Goal: Navigation & Orientation: Find specific page/section

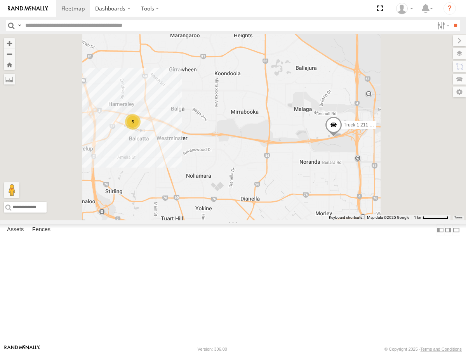
click at [275, 13] on section "Dashboards" at bounding box center [260, 8] width 408 height 17
click at [0, 0] on div "Truck 2 321 - 1ETQ542" at bounding box center [0, 0] width 0 height 0
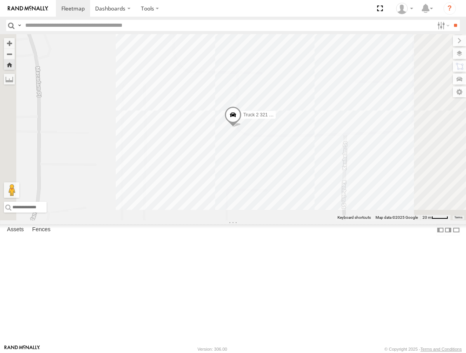
click at [0, 0] on div "All Assets" at bounding box center [0, 0] width 0 height 0
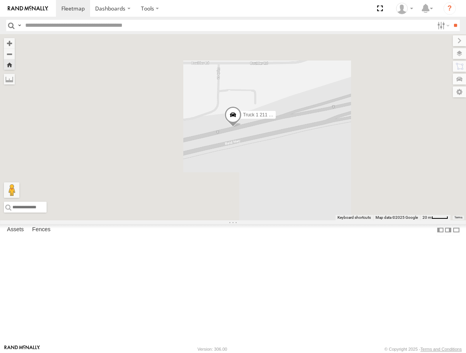
click at [0, 0] on div "Truck 1 211 1CAO942" at bounding box center [0, 0] width 0 height 0
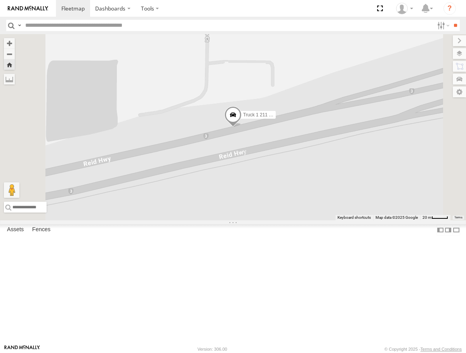
click at [0, 0] on div "Truck 5 286 1IJY426" at bounding box center [0, 0] width 0 height 0
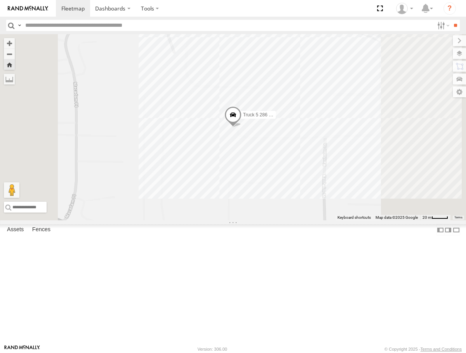
click at [0, 0] on div "Truck 3 322 - 1AGB008" at bounding box center [0, 0] width 0 height 0
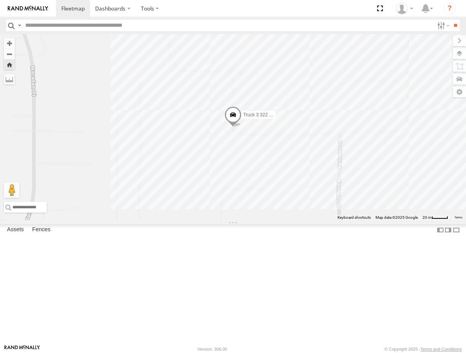
click at [0, 0] on div "Truck 2 321 - 1ETQ542" at bounding box center [0, 0] width 0 height 0
click at [327, 20] on input "text" at bounding box center [228, 25] width 412 height 11
